Goal: Task Accomplishment & Management: Manage account settings

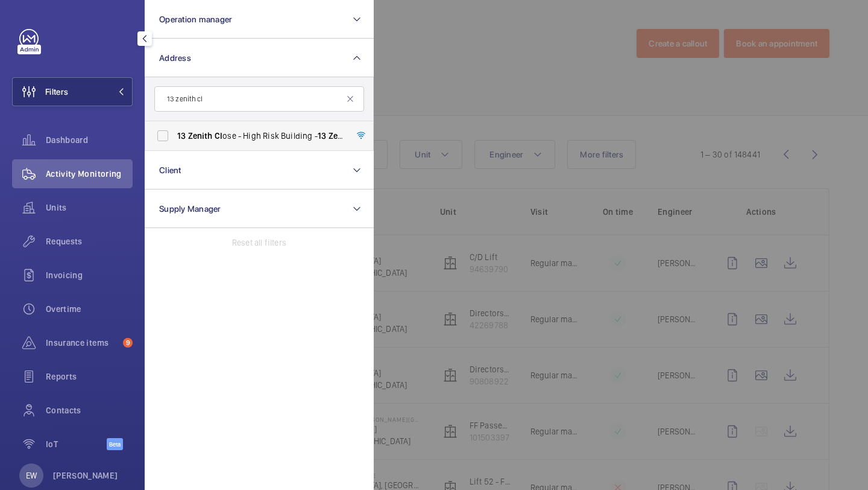
type input "13 zenith cl"
click at [206, 140] on span "13 Zenith Cl ose - High Risk Building - 13 Zenith Cl ose, LONDON NW9 6FJ" at bounding box center [260, 136] width 166 height 12
click at [175, 140] on input "13 Zenith Cl ose - High Risk Building - 13 Zenith Cl ose, LONDON NW9 6FJ" at bounding box center [163, 136] width 24 height 24
checkbox input "true"
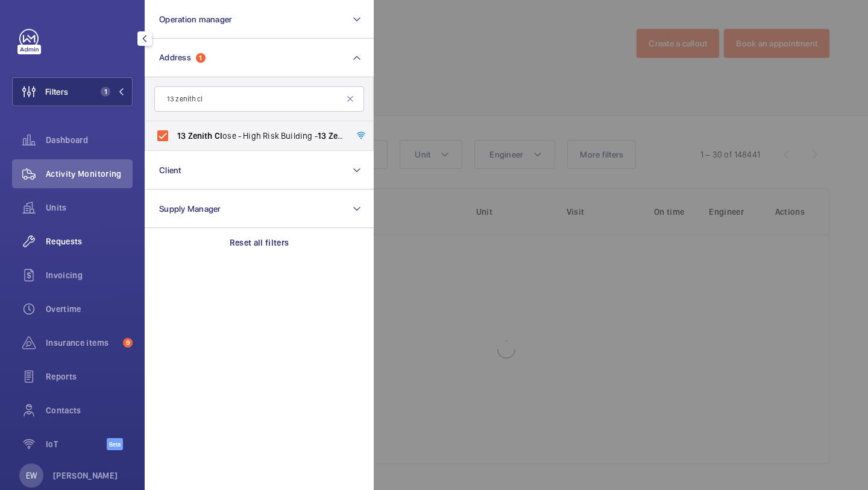
click at [104, 236] on span "Requests" at bounding box center [89, 241] width 87 height 12
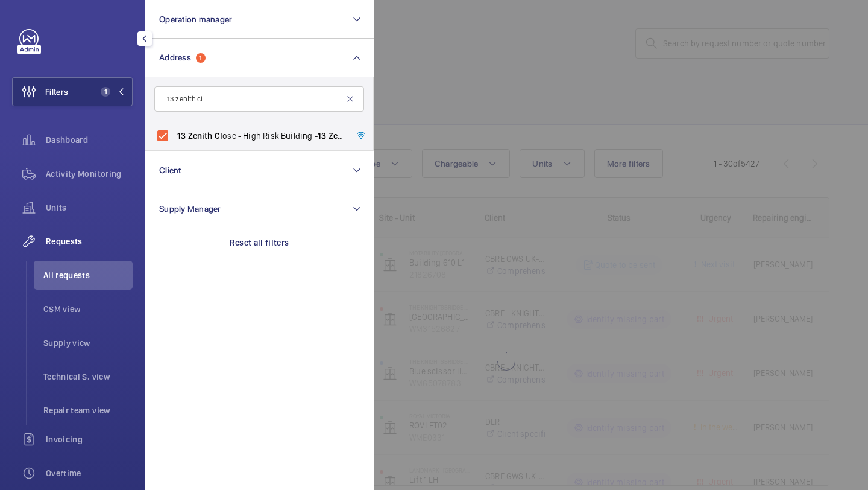
click at [399, 128] on div at bounding box center [808, 245] width 868 height 490
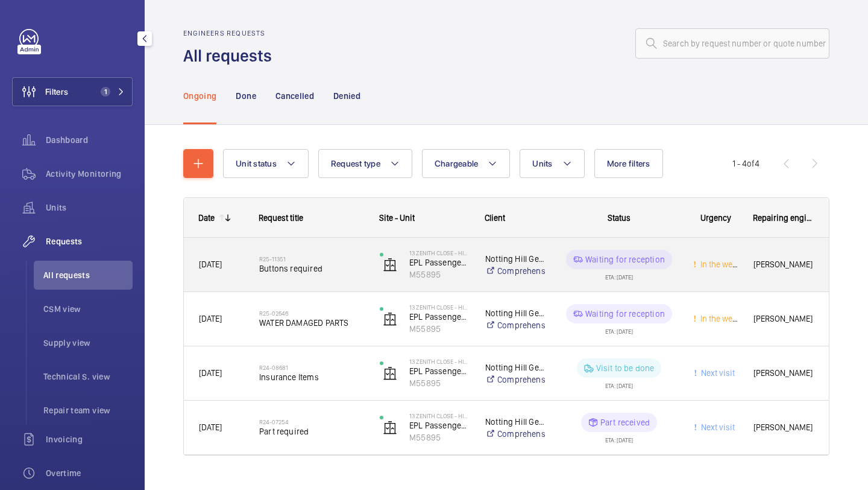
click at [338, 253] on div "R25-11351 Buttons required" at bounding box center [311, 264] width 105 height 35
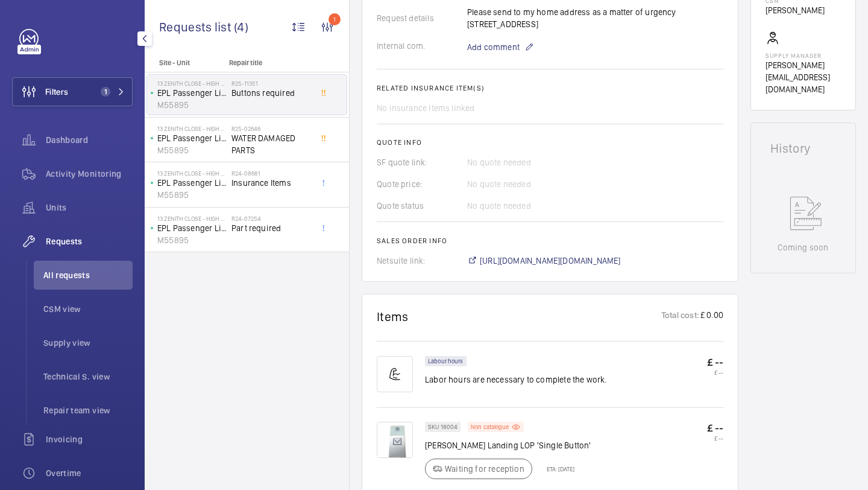
scroll to position [422, 0]
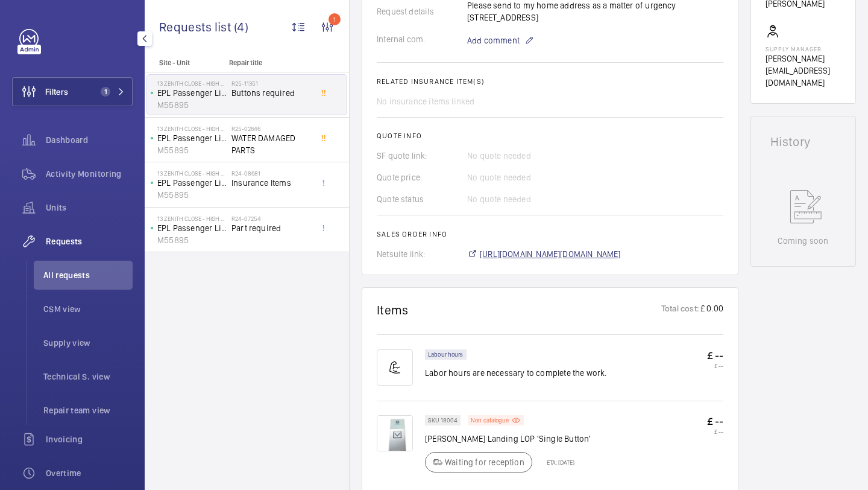
click at [512, 251] on span "https://6461500.app.netsuite.com/app/accounting/transactions/salesord.nl?id=294…" at bounding box center [550, 254] width 141 height 12
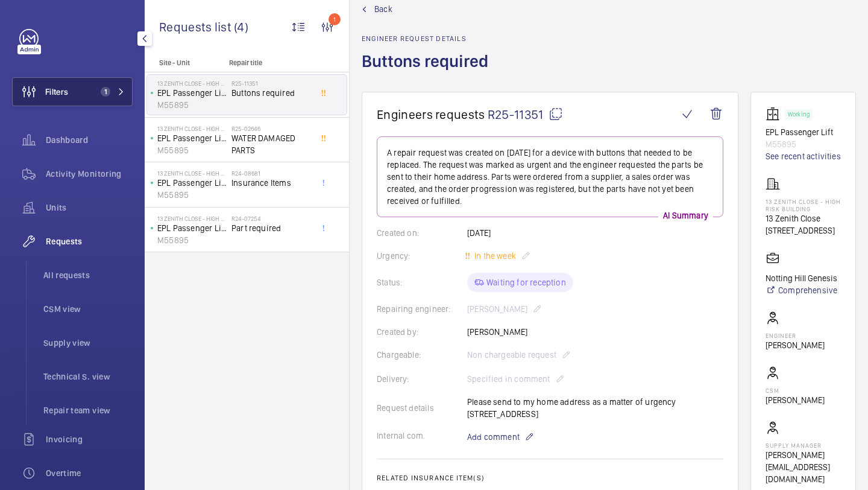
click at [93, 92] on button "Filters 1" at bounding box center [72, 91] width 121 height 29
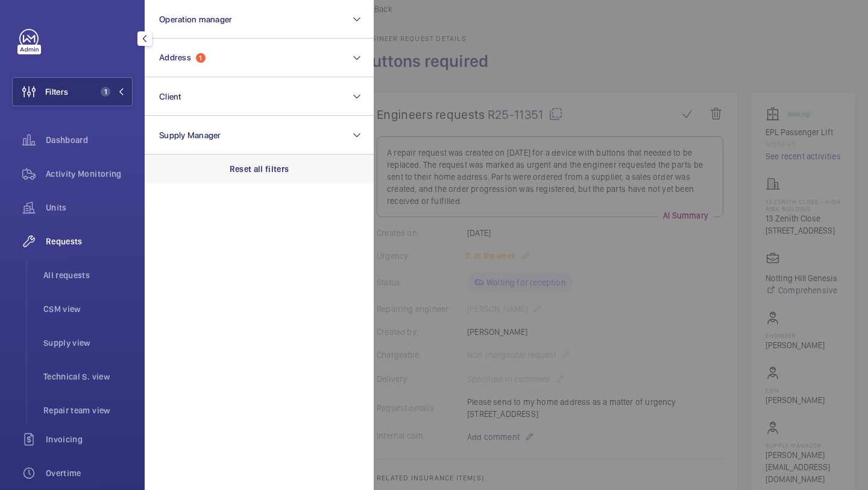
click at [240, 164] on p "Reset all filters" at bounding box center [260, 169] width 60 height 12
click at [86, 265] on li "All requests" at bounding box center [83, 274] width 99 height 29
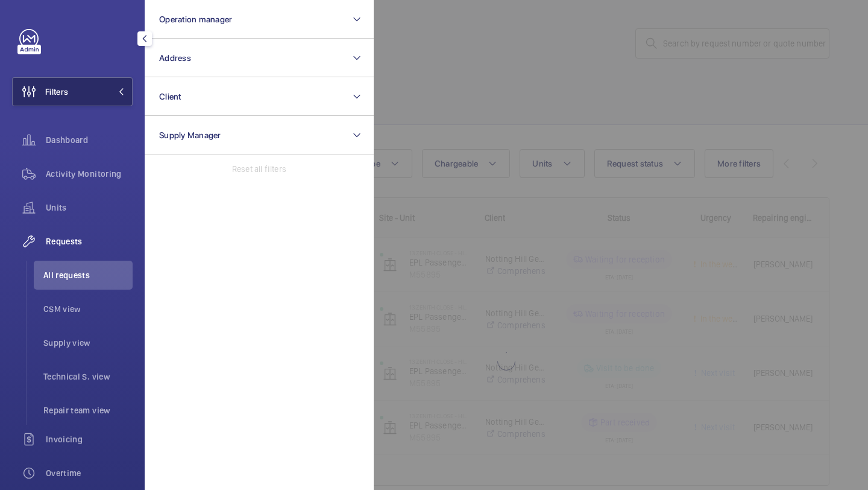
click at [110, 95] on button "Filters" at bounding box center [72, 91] width 121 height 29
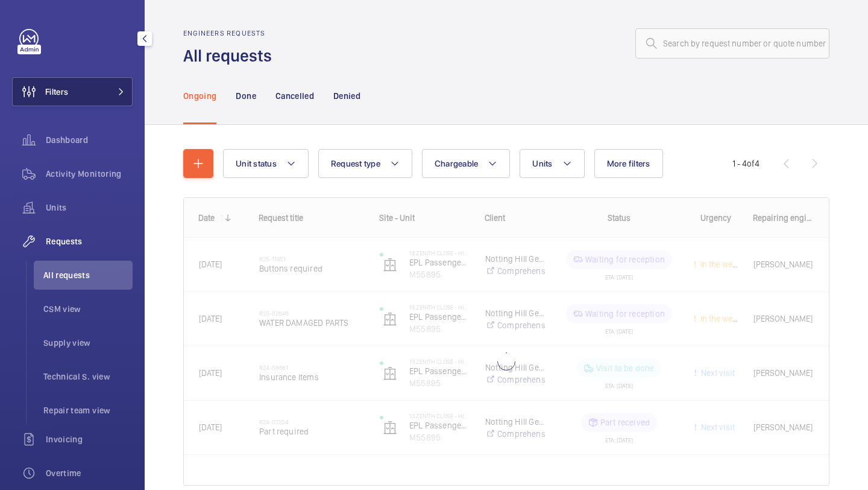
click at [112, 92] on span at bounding box center [117, 91] width 14 height 7
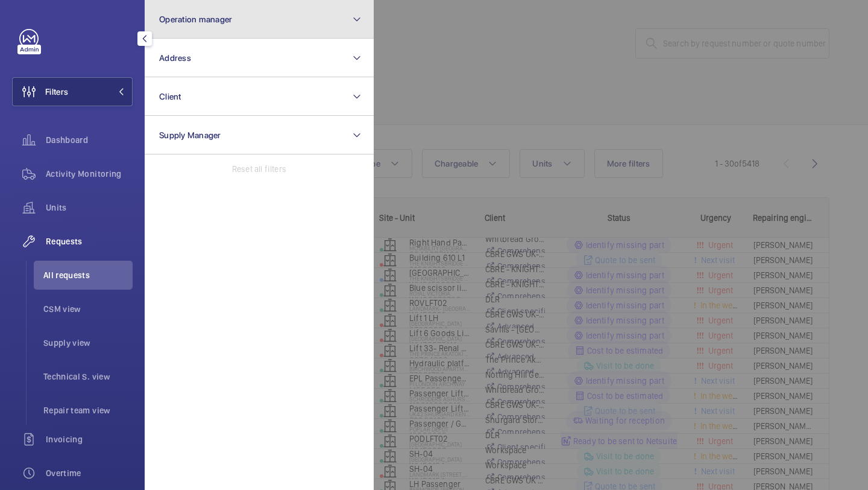
click at [196, 37] on button "Operation manager" at bounding box center [259, 19] width 229 height 39
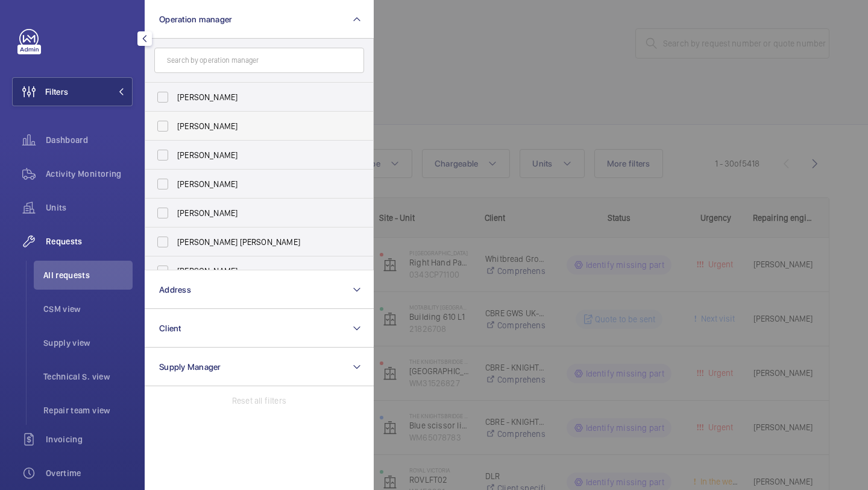
click at [195, 112] on label "[PERSON_NAME]" at bounding box center [250, 126] width 210 height 29
click at [175, 114] on input "[PERSON_NAME]" at bounding box center [163, 126] width 24 height 24
click at [194, 114] on label "[PERSON_NAME]" at bounding box center [250, 126] width 210 height 29
click at [175, 114] on input "[PERSON_NAME]" at bounding box center [163, 126] width 24 height 24
checkbox input "false"
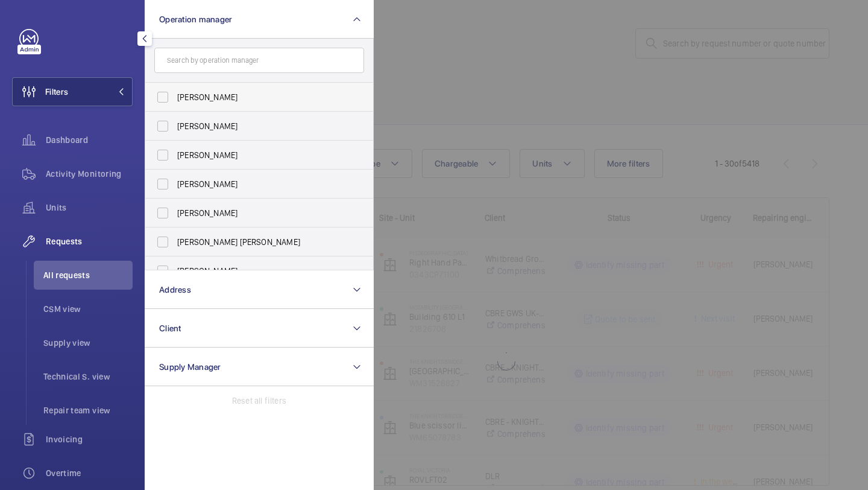
click at [194, 100] on span "[PERSON_NAME]" at bounding box center [260, 97] width 166 height 12
click at [175, 100] on input "[PERSON_NAME]" at bounding box center [163, 97] width 24 height 24
checkbox input "true"
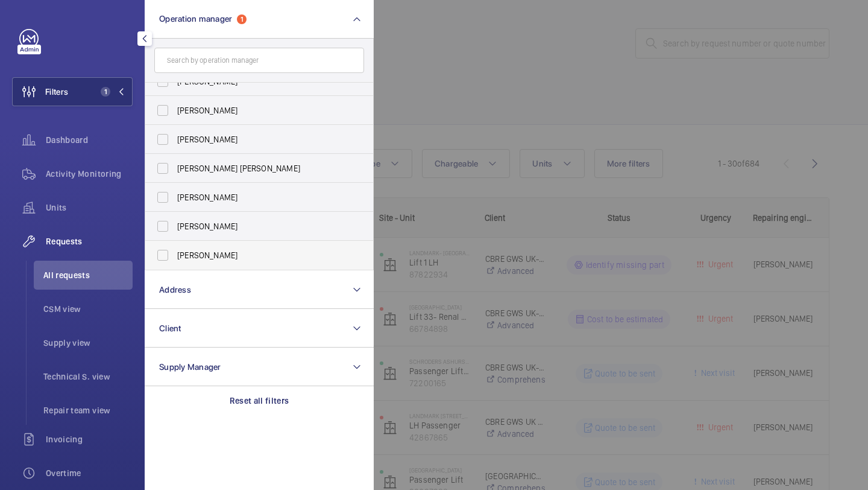
click at [192, 251] on span "[PERSON_NAME]" at bounding box center [260, 255] width 166 height 12
click at [175, 251] on input "[PERSON_NAME]" at bounding box center [163, 255] width 24 height 24
checkbox input "true"
click at [484, 93] on div at bounding box center [808, 245] width 868 height 490
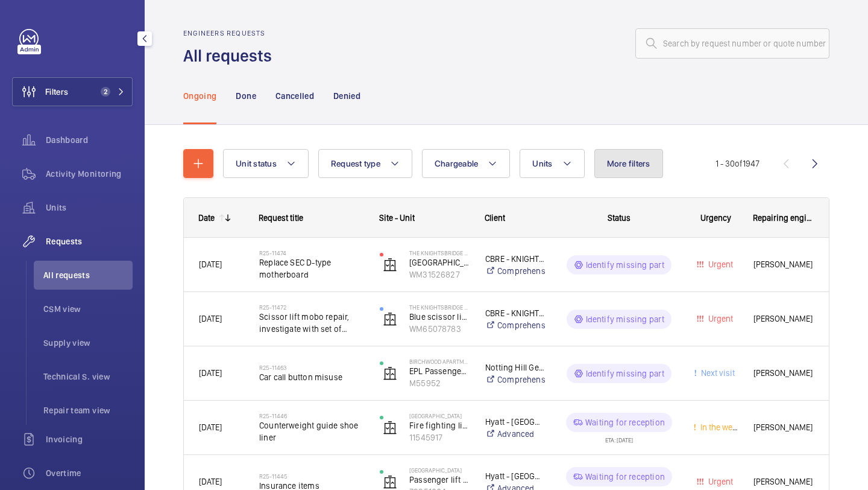
click at [605, 170] on button "More filters" at bounding box center [628, 163] width 69 height 29
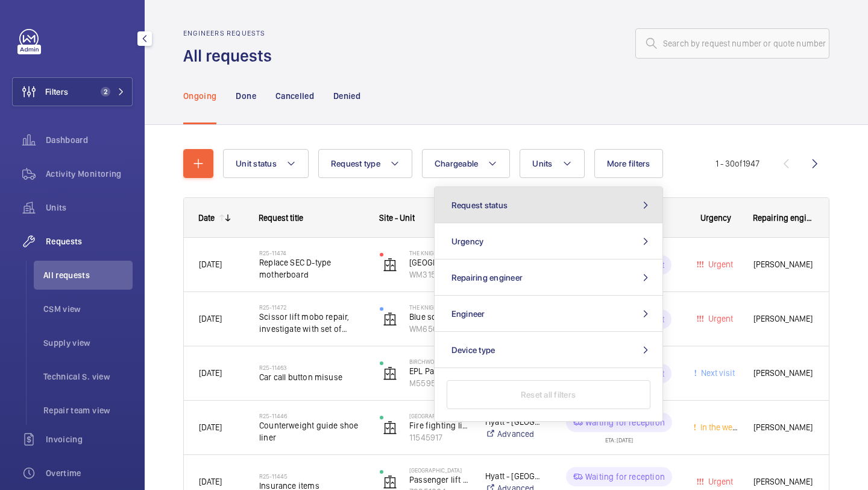
click at [583, 209] on button "Request status" at bounding box center [549, 205] width 228 height 36
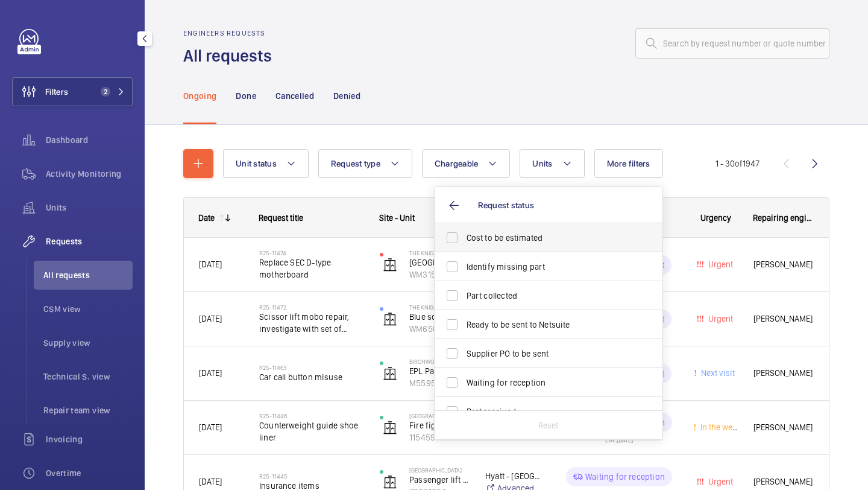
click at [559, 234] on span "Cost to be estimated" at bounding box center [550, 238] width 166 height 12
click at [464, 234] on input "Cost to be estimated" at bounding box center [452, 237] width 24 height 24
checkbox input "true"
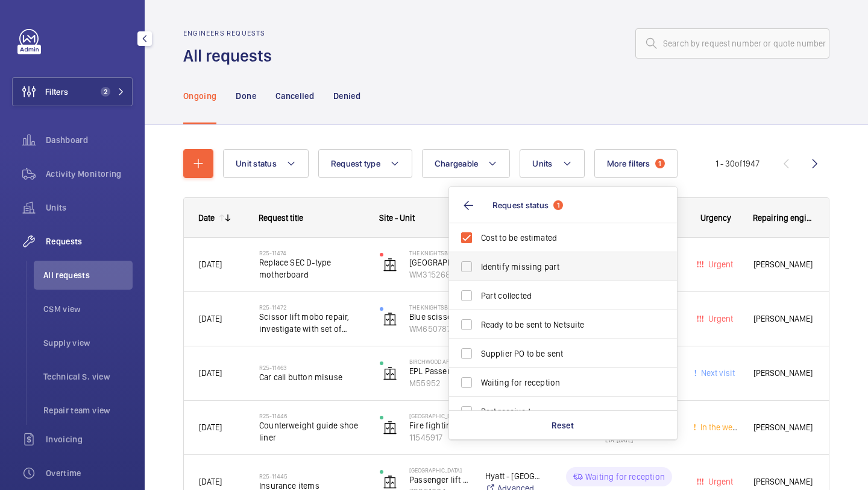
click at [554, 256] on label "Identify missing part" at bounding box center [554, 266] width 210 height 29
click at [479, 256] on input "Identify missing part" at bounding box center [467, 266] width 24 height 24
checkbox input "true"
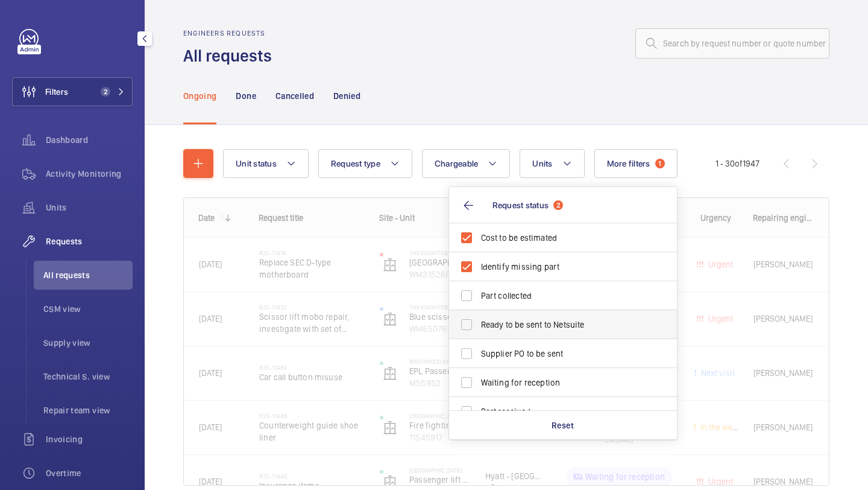
click at [516, 327] on span "Ready to be sent to Netsuite" at bounding box center [564, 324] width 166 height 12
click at [479, 327] on input "Ready to be sent to Netsuite" at bounding box center [467, 324] width 24 height 24
checkbox input "true"
click at [516, 347] on span "Supplier PO to be sent" at bounding box center [564, 353] width 166 height 12
click at [479, 347] on input "Supplier PO to be sent" at bounding box center [467, 353] width 24 height 24
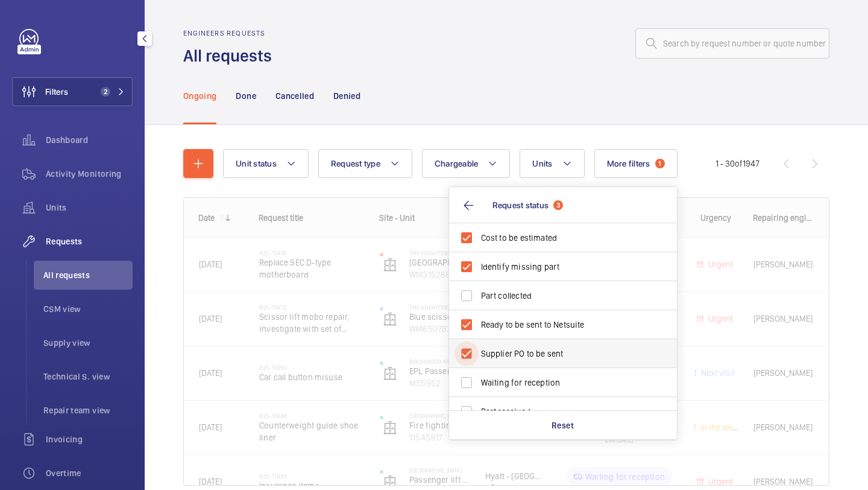
checkbox input "true"
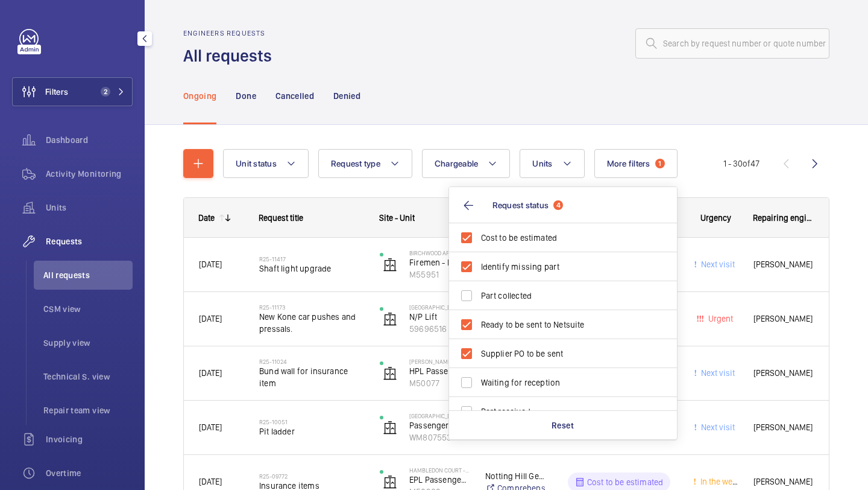
click at [453, 75] on div "Ongoing Done Cancelled Denied" at bounding box center [506, 95] width 646 height 57
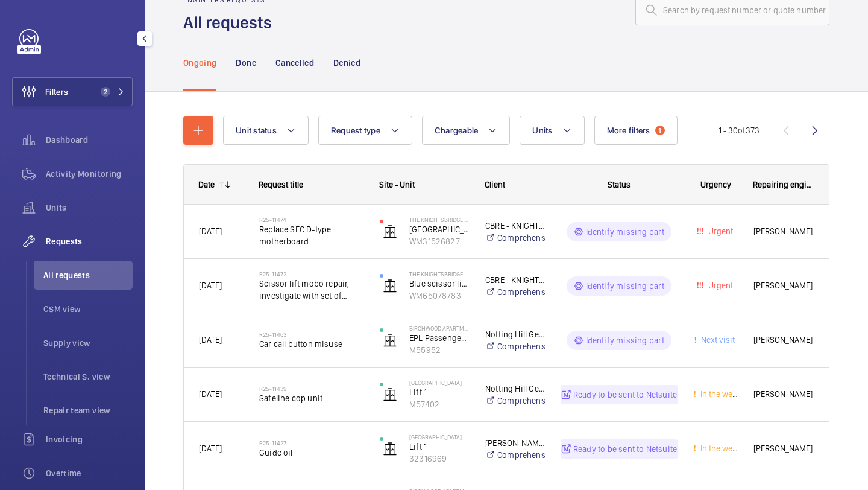
scroll to position [61, 0]
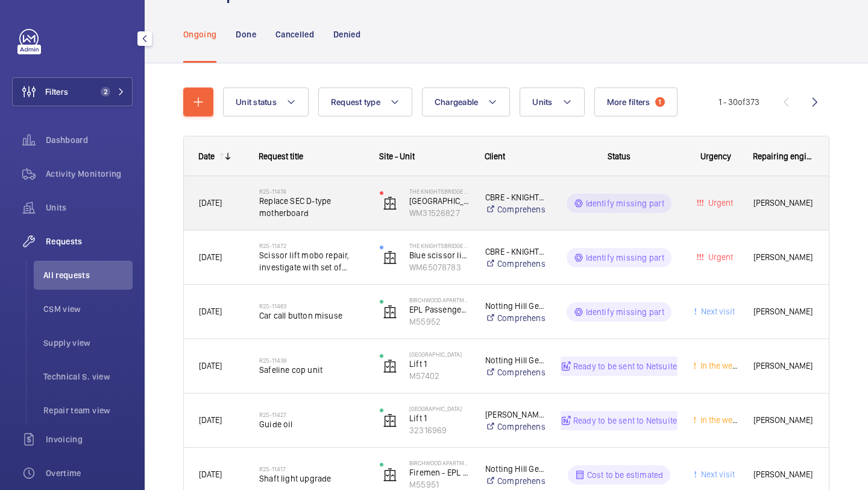
click at [338, 200] on span "Replace SEC D-type motherboard" at bounding box center [311, 207] width 105 height 24
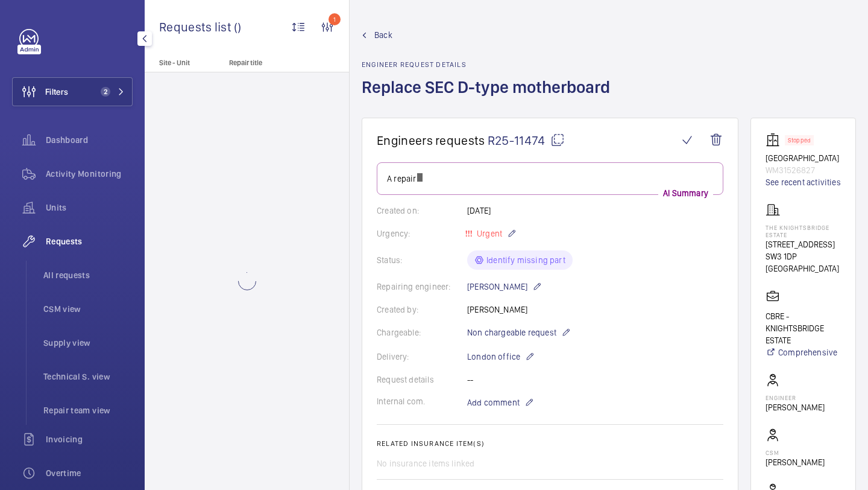
click at [68, 224] on div "Units" at bounding box center [72, 210] width 121 height 34
click at [68, 216] on div "Units" at bounding box center [72, 207] width 121 height 29
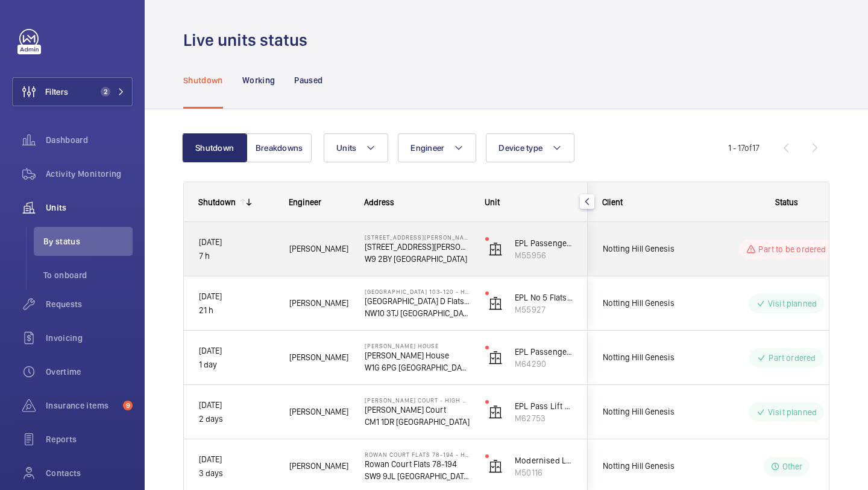
click at [669, 243] on span "Notting Hill Genesis" at bounding box center [649, 249] width 93 height 14
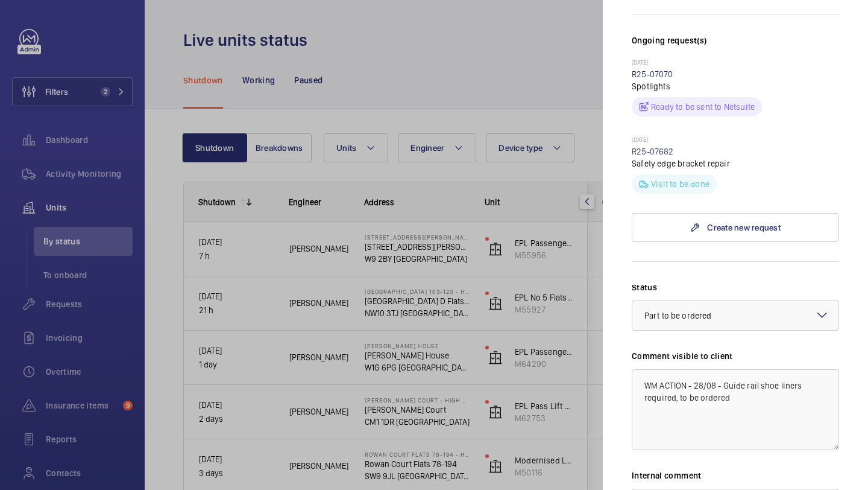
scroll to position [253, 0]
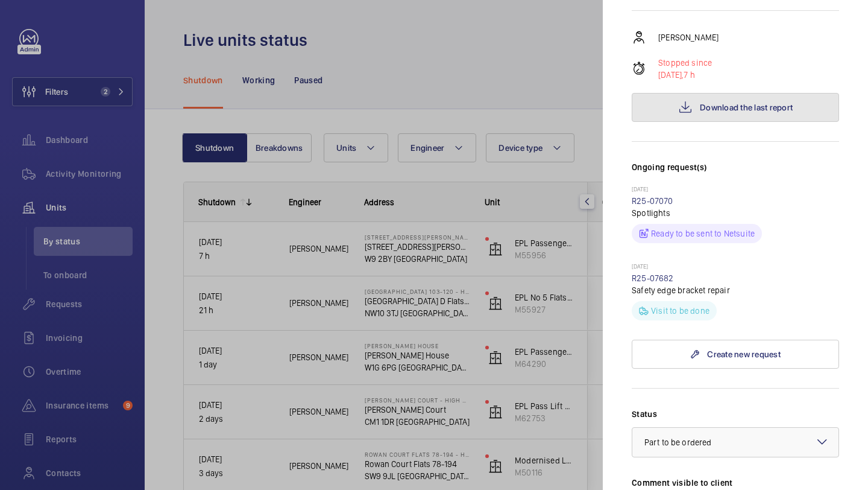
click at [707, 102] on span "Download the last report" at bounding box center [746, 107] width 93 height 10
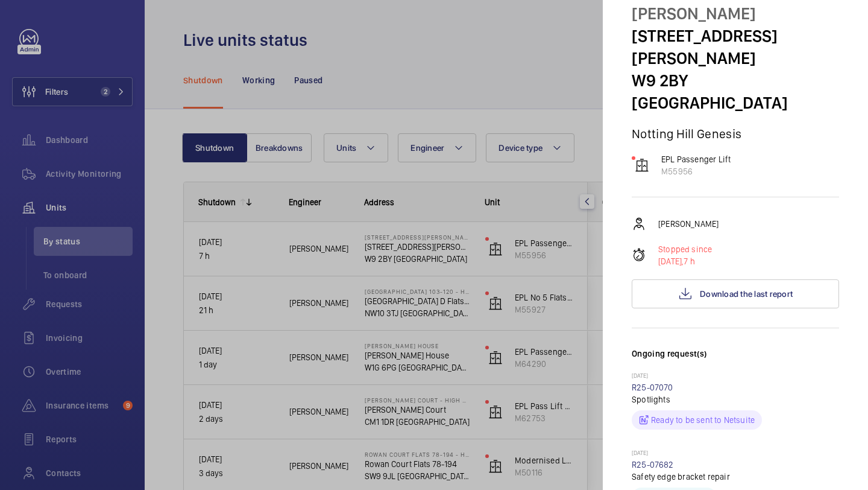
scroll to position [0, 0]
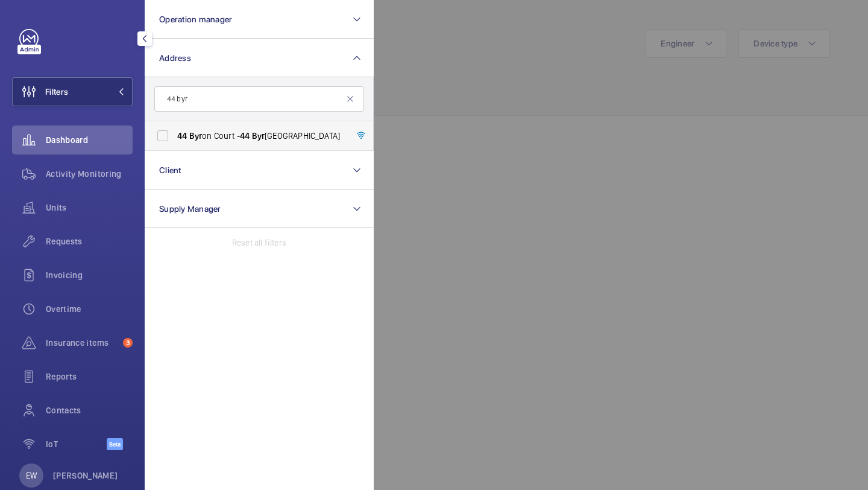
type input "44 byr"
click at [220, 133] on span "44 Byr on Court - 44 [GEOGRAPHIC_DATA]" at bounding box center [260, 136] width 166 height 12
click at [175, 133] on input "44 Byr on Court - 44 [GEOGRAPHIC_DATA]" at bounding box center [163, 136] width 24 height 24
checkbox input "true"
click at [136, 213] on div "Filters 1 Operation manager Address 1 44 byr 44 Byr on Court - 44 [GEOGRAPHIC_D…" at bounding box center [72, 245] width 145 height 490
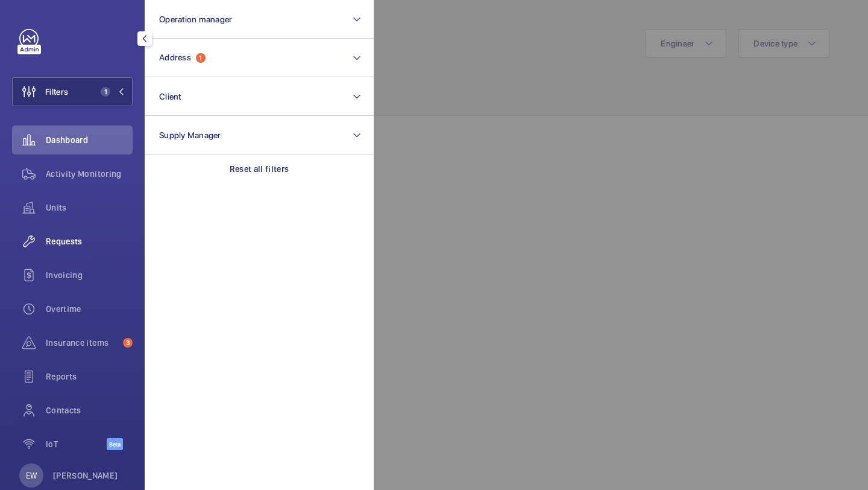
click at [119, 228] on div "Requests" at bounding box center [72, 241] width 121 height 29
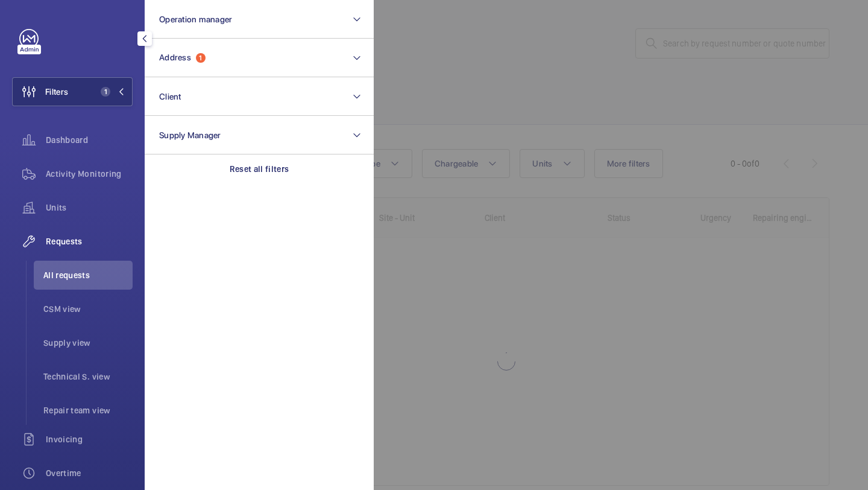
click at [624, 32] on div at bounding box center [808, 245] width 868 height 490
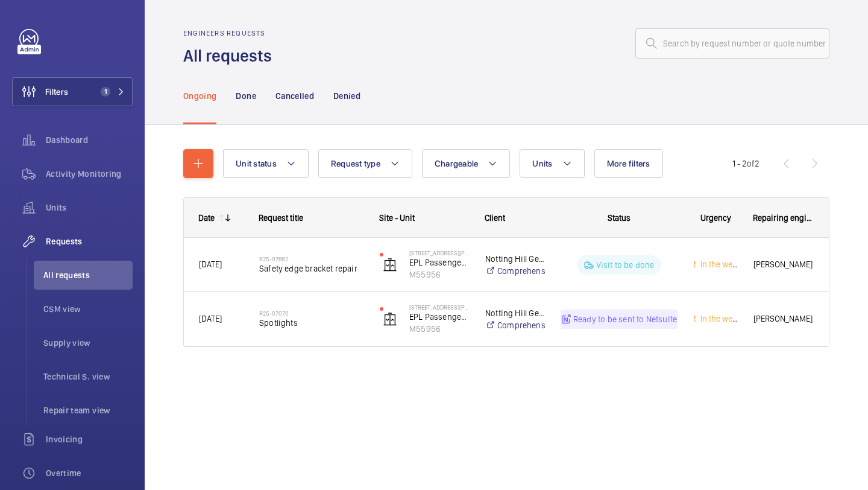
click at [235, 81] on nav "Ongoing Done Cancelled Denied" at bounding box center [271, 95] width 177 height 57
click at [236, 94] on p "Done" at bounding box center [246, 96] width 20 height 12
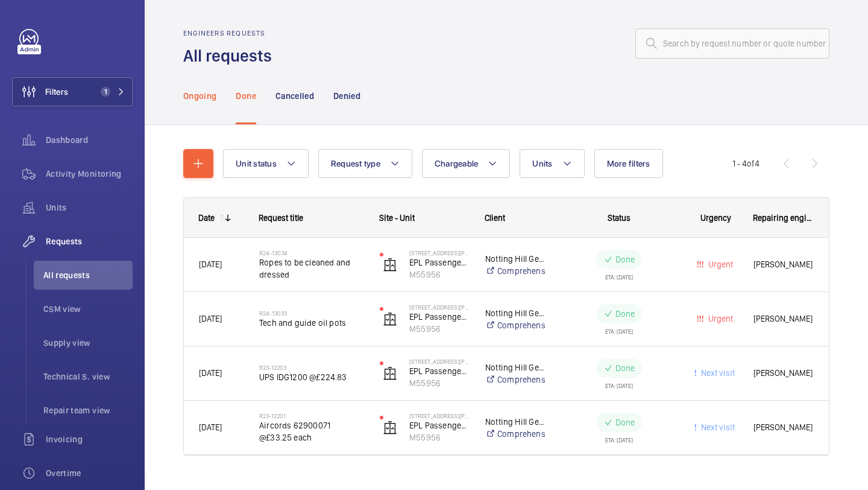
click at [207, 99] on p "Ongoing" at bounding box center [199, 96] width 33 height 12
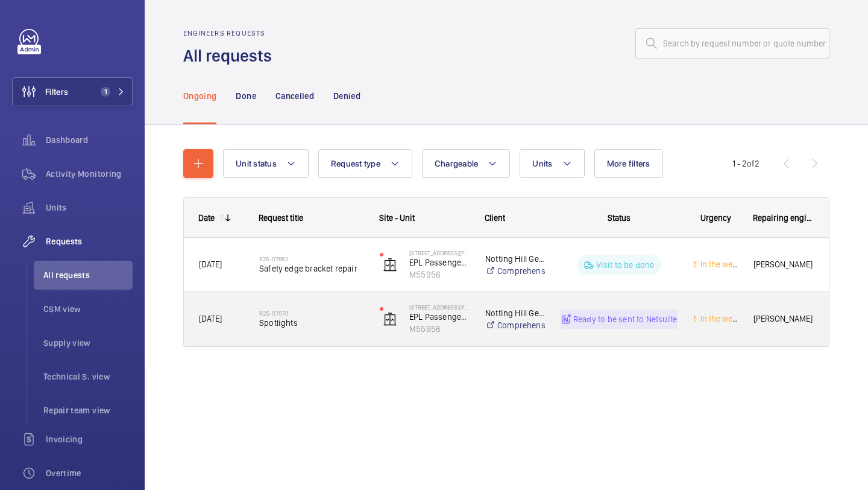
click at [321, 306] on div "R25-07070 Spotlights" at bounding box center [311, 318] width 105 height 35
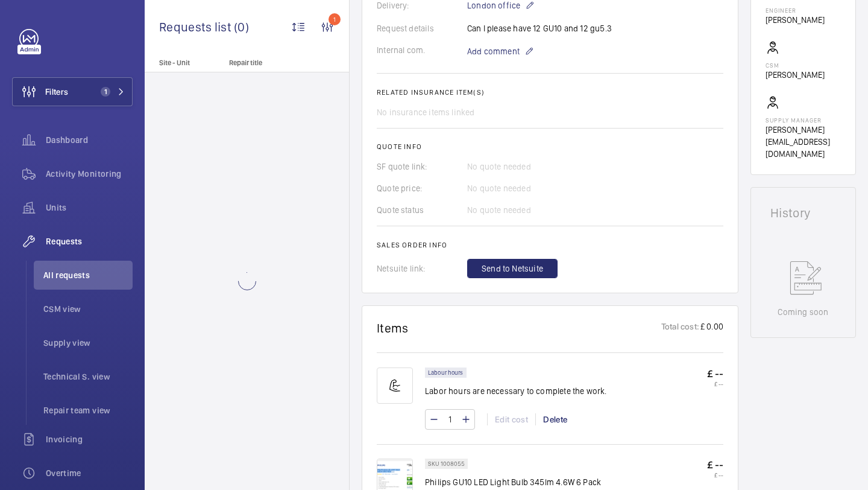
scroll to position [471, 0]
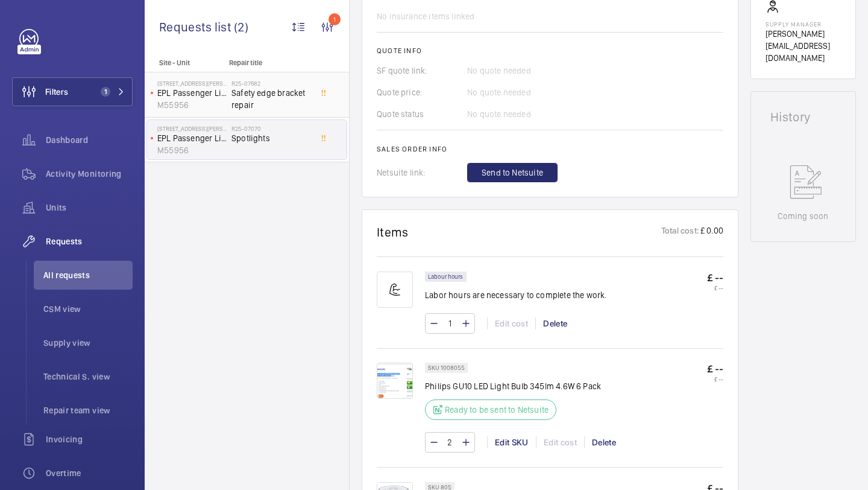
click at [272, 107] on span "Safety edge bracket repair" at bounding box center [272, 99] width 80 height 24
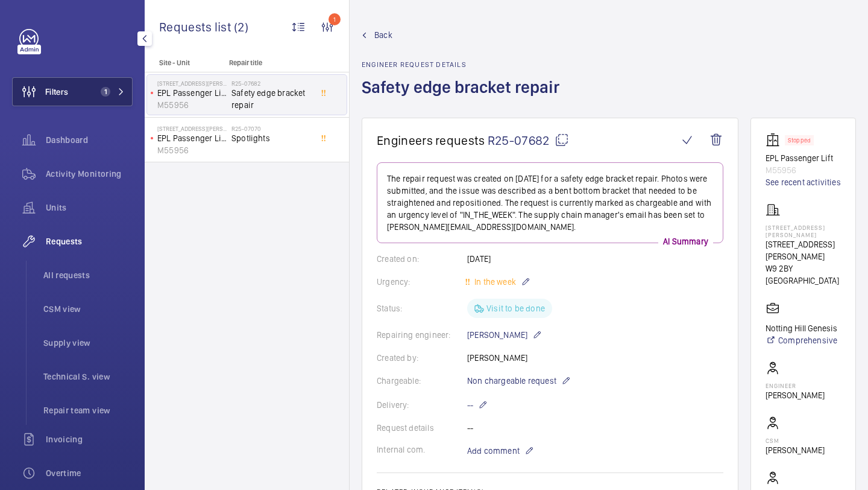
click at [85, 86] on button "Filters 1" at bounding box center [72, 91] width 121 height 29
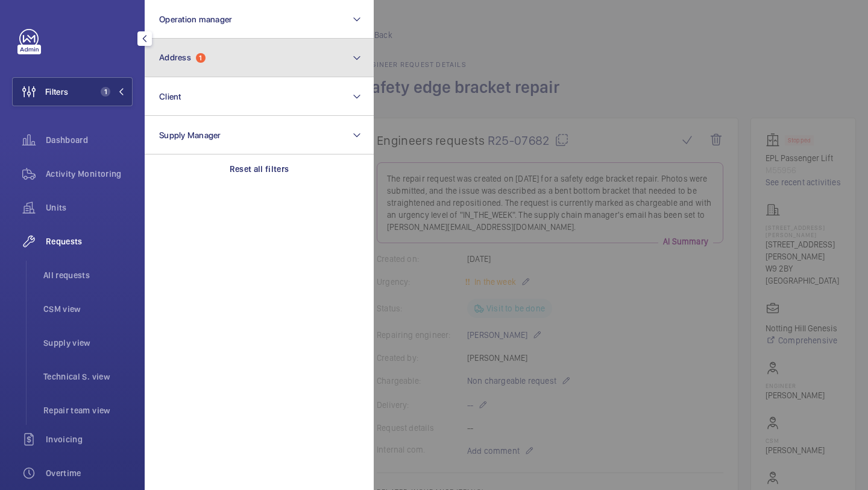
click at [203, 65] on button "Address 1" at bounding box center [259, 58] width 229 height 39
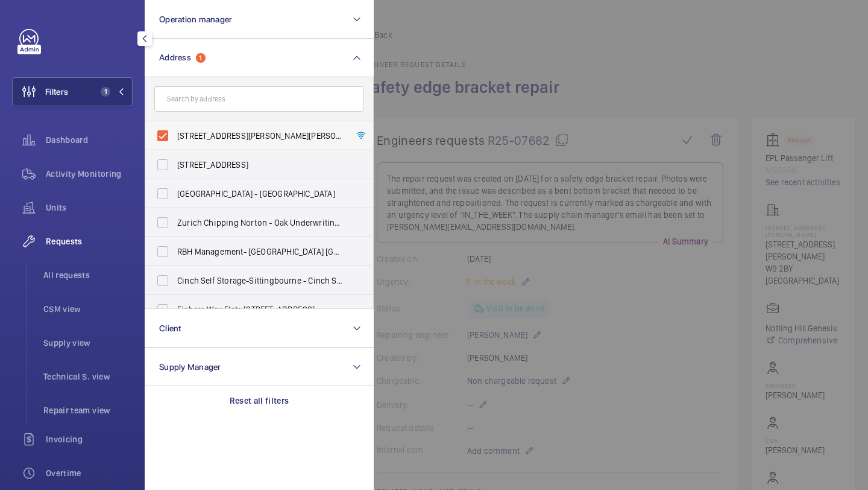
click at [203, 131] on span "[STREET_ADDRESS][PERSON_NAME][PERSON_NAME]" at bounding box center [260, 136] width 166 height 12
click at [175, 131] on input "[STREET_ADDRESS][PERSON_NAME][PERSON_NAME]" at bounding box center [163, 136] width 24 height 24
checkbox input "false"
click at [86, 283] on li "All requests" at bounding box center [83, 274] width 99 height 29
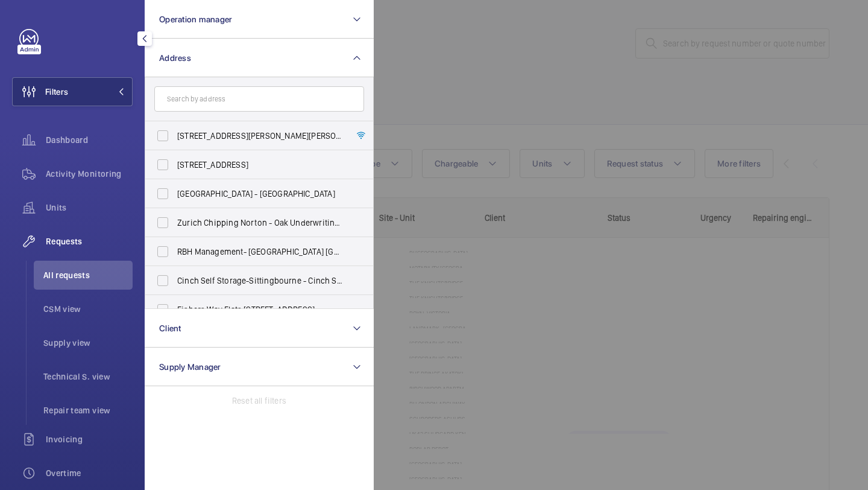
click at [485, 50] on div at bounding box center [808, 245] width 868 height 490
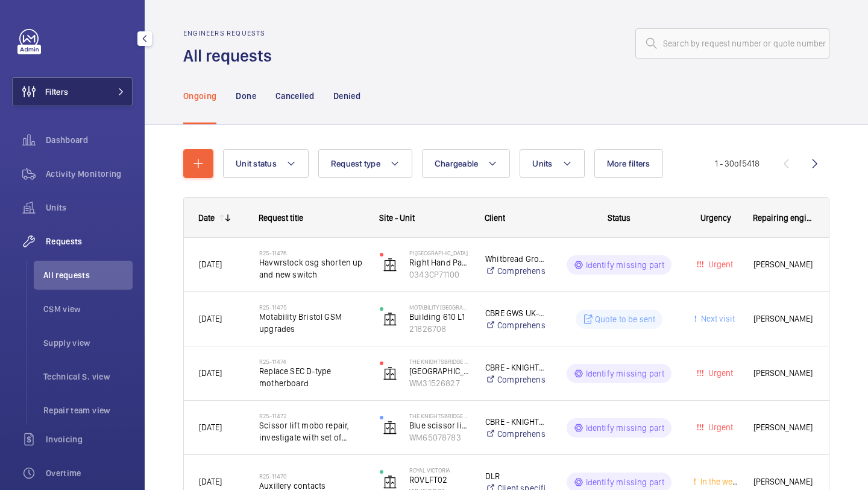
click at [108, 92] on button "Filters" at bounding box center [72, 91] width 121 height 29
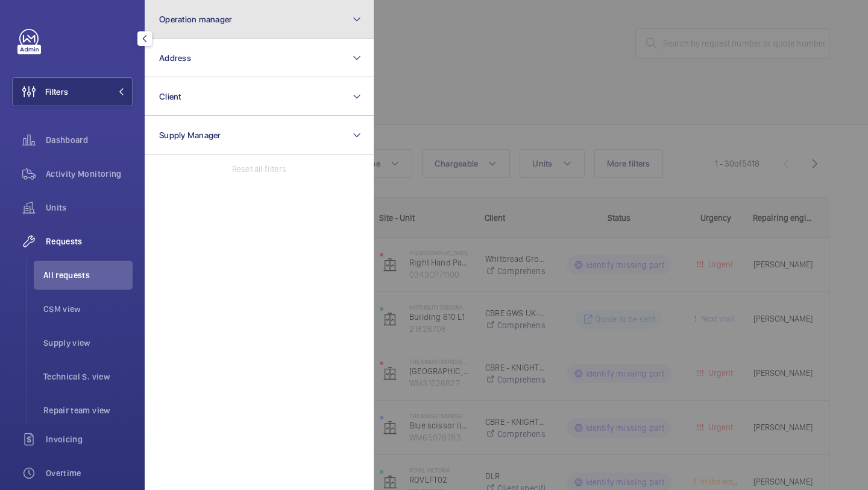
click at [223, 19] on span "Operation manager" at bounding box center [195, 19] width 73 height 10
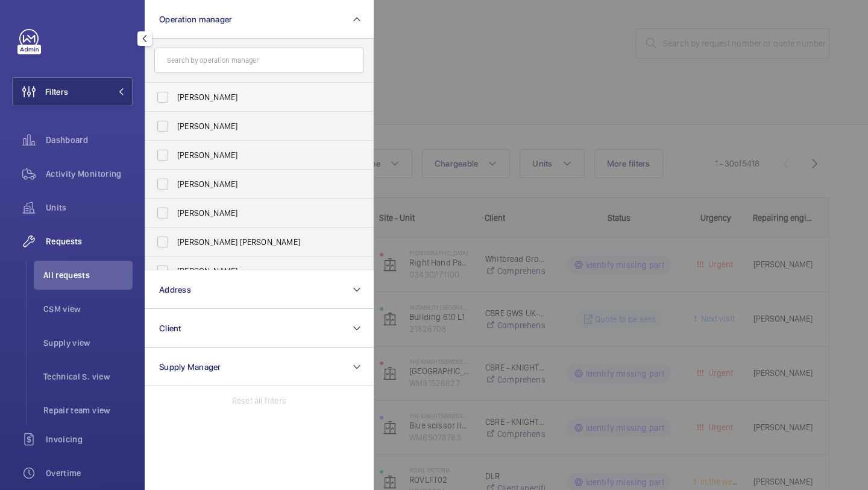
click at [203, 100] on span "[PERSON_NAME]" at bounding box center [260, 97] width 166 height 12
click at [175, 100] on input "[PERSON_NAME]" at bounding box center [163, 97] width 24 height 24
checkbox input "true"
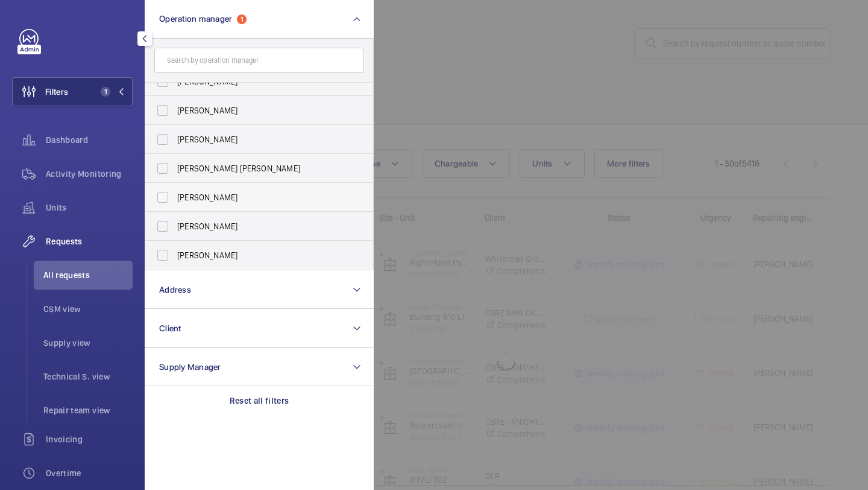
click at [220, 259] on span "[PERSON_NAME]" at bounding box center [260, 255] width 166 height 12
click at [175, 259] on input "[PERSON_NAME]" at bounding box center [163, 255] width 24 height 24
checkbox input "true"
click at [469, 119] on div at bounding box center [808, 245] width 868 height 490
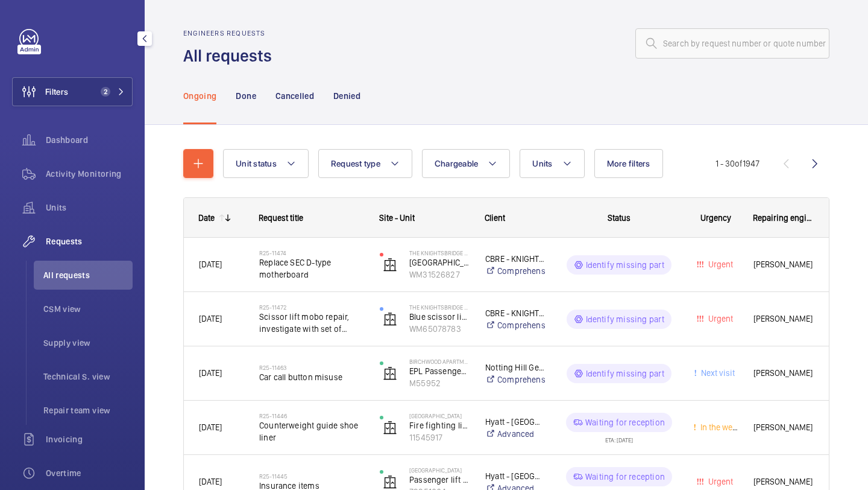
scroll to position [23, 0]
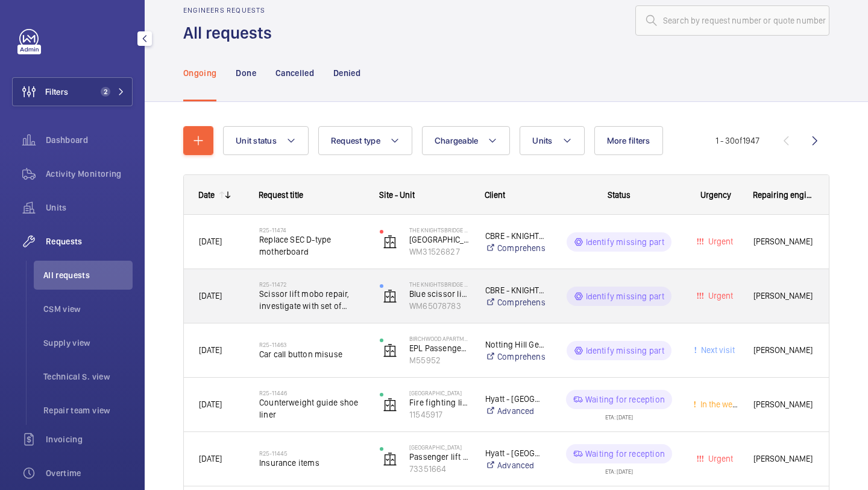
click at [347, 276] on div "R25-11472 Scissor lift mobo repair, investigate with set of drawings" at bounding box center [304, 296] width 119 height 54
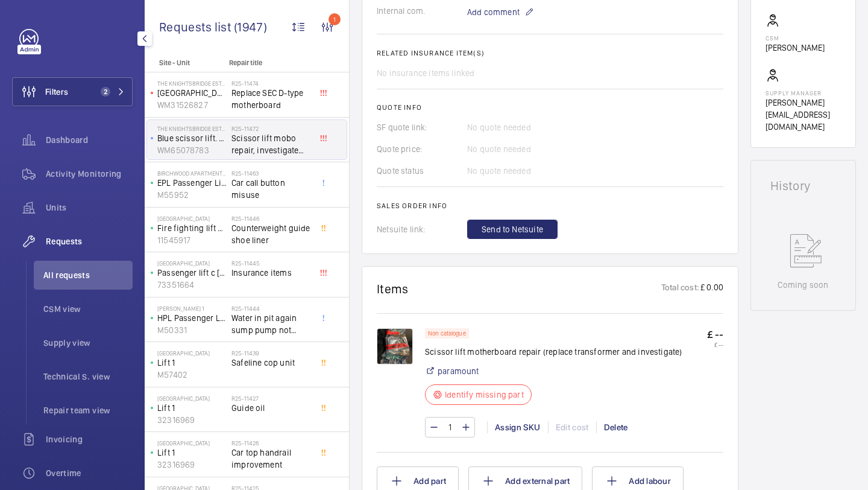
scroll to position [496, 0]
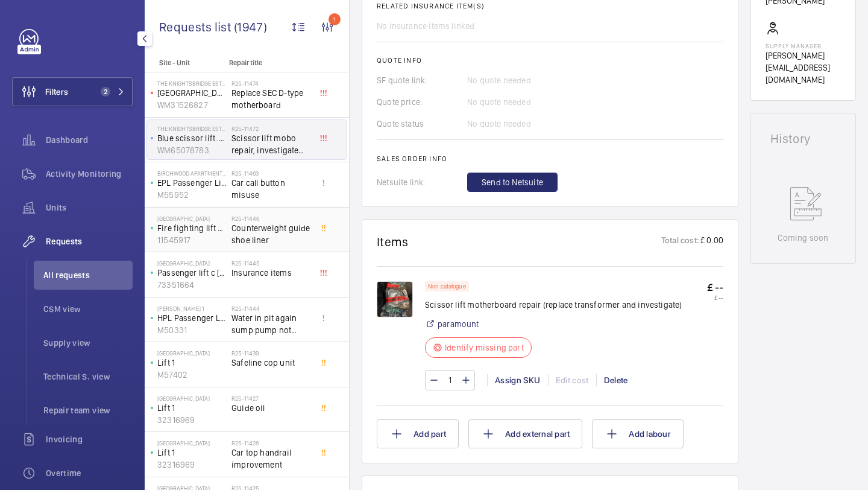
click at [285, 219] on h2 "R25-11446" at bounding box center [272, 218] width 80 height 7
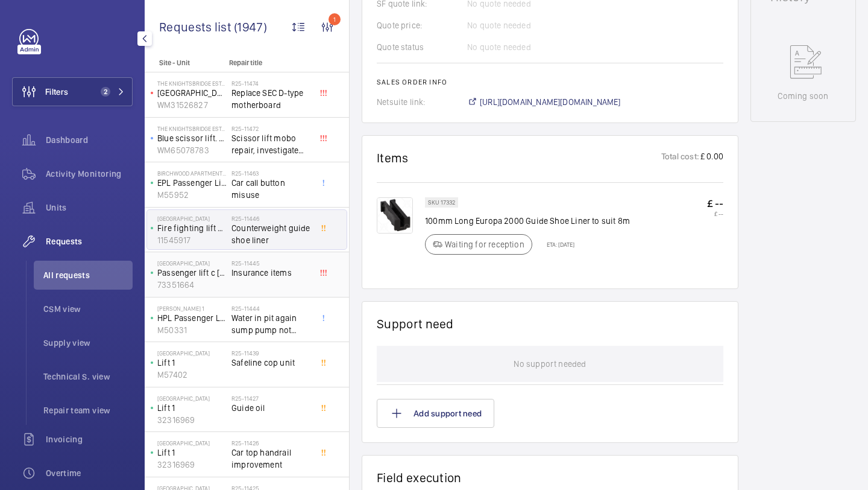
scroll to position [608, 0]
click at [288, 271] on span "Insurance items" at bounding box center [272, 272] width 80 height 12
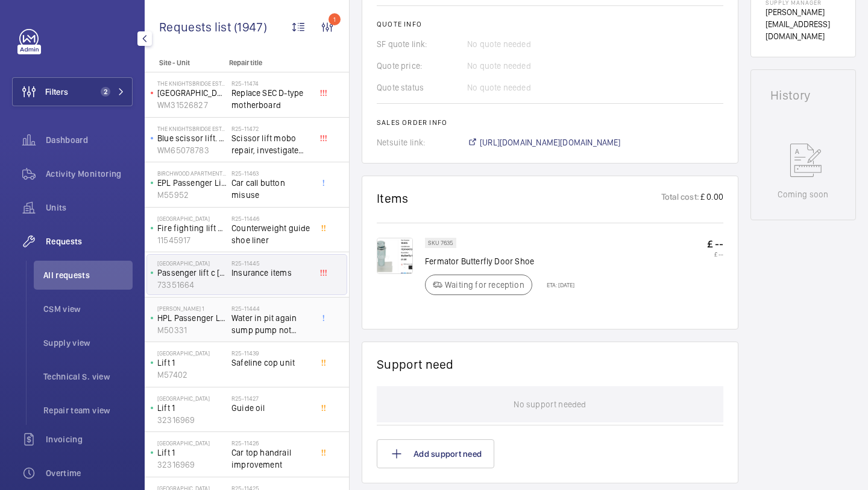
scroll to position [521, 0]
click at [266, 325] on span "Water in pit again sump pump not working" at bounding box center [272, 324] width 80 height 24
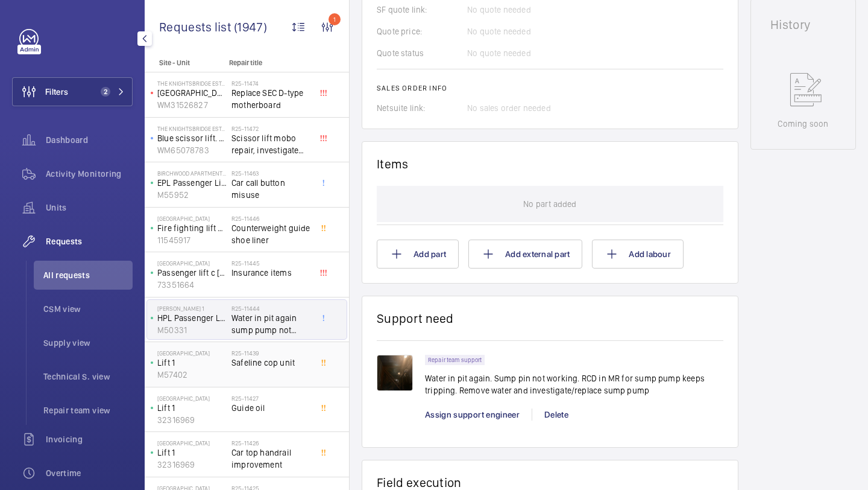
scroll to position [556, 0]
click at [276, 361] on span "Safeline cop unit" at bounding box center [272, 362] width 80 height 12
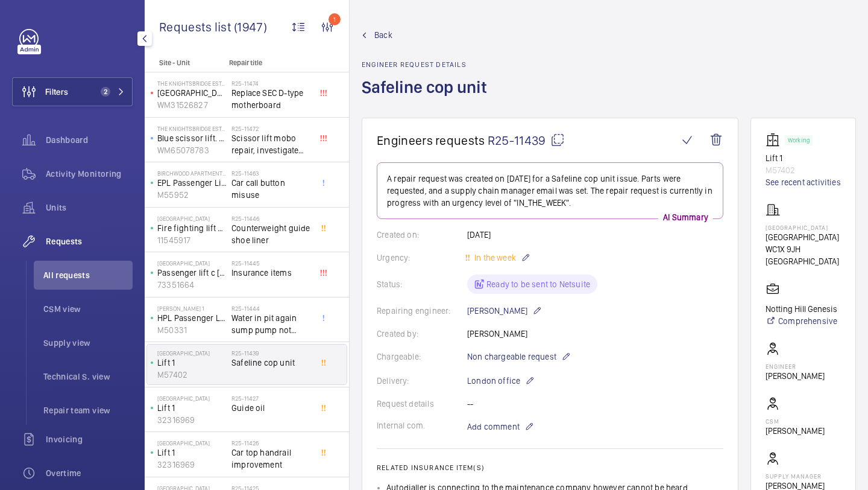
scroll to position [603, 0]
